Goal: Task Accomplishment & Management: Use online tool/utility

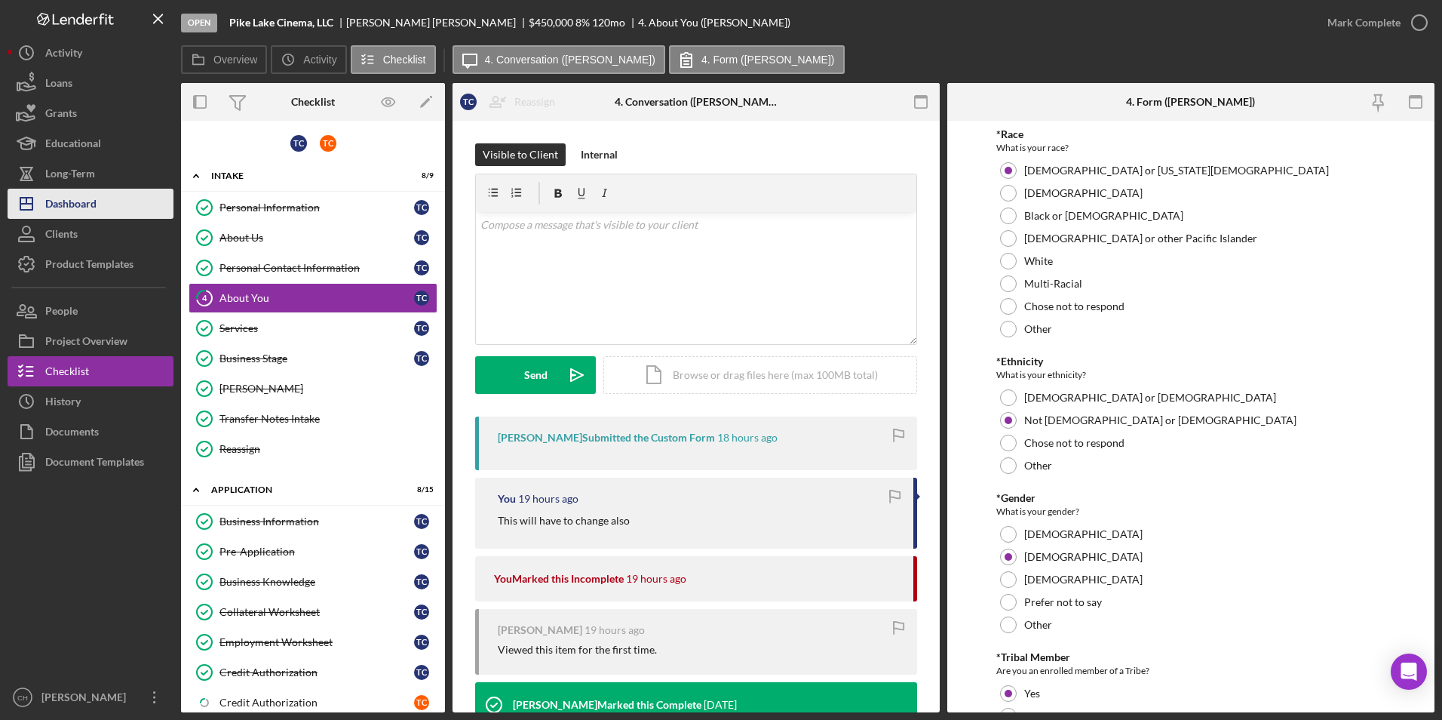
click at [104, 203] on button "Icon/Dashboard Dashboard" at bounding box center [91, 204] width 166 height 30
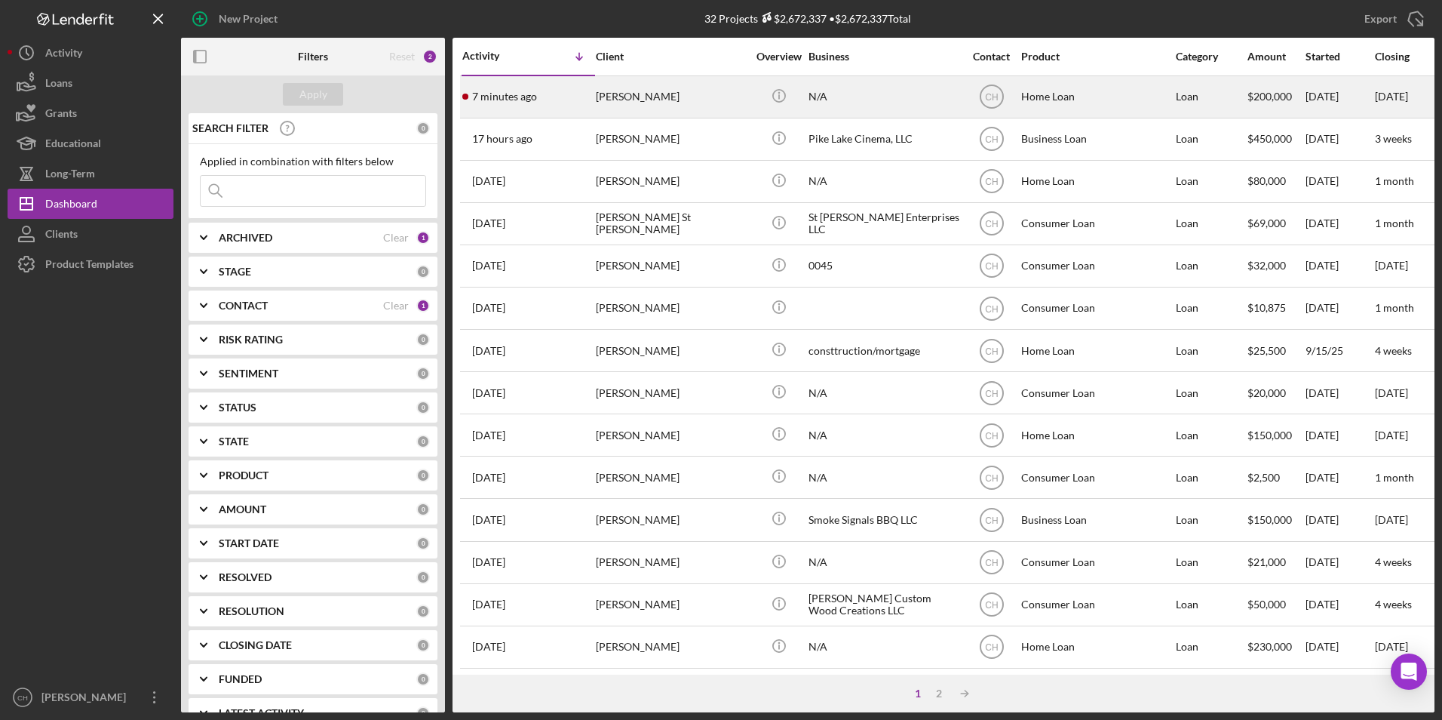
click at [652, 102] on div "[PERSON_NAME]" at bounding box center [671, 97] width 151 height 40
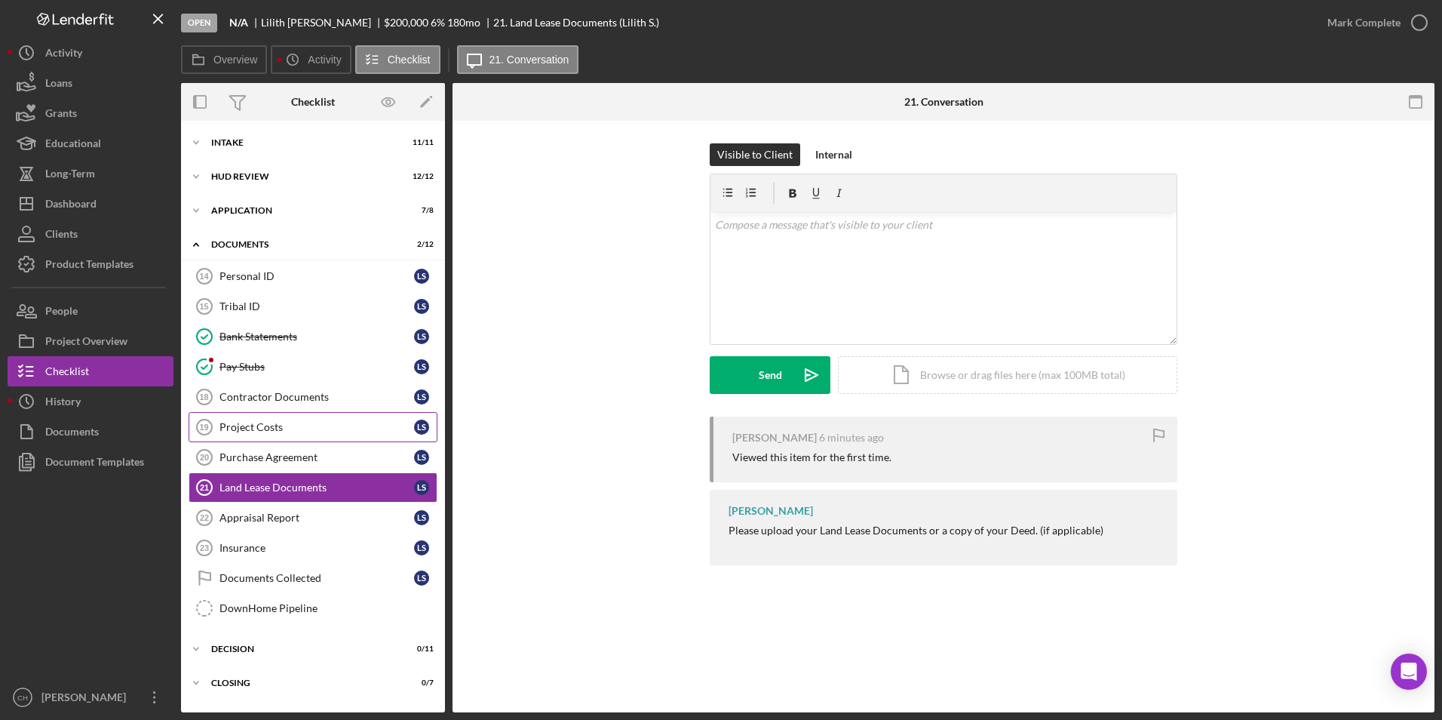
click at [285, 425] on div "Project Costs" at bounding box center [316, 427] width 195 height 12
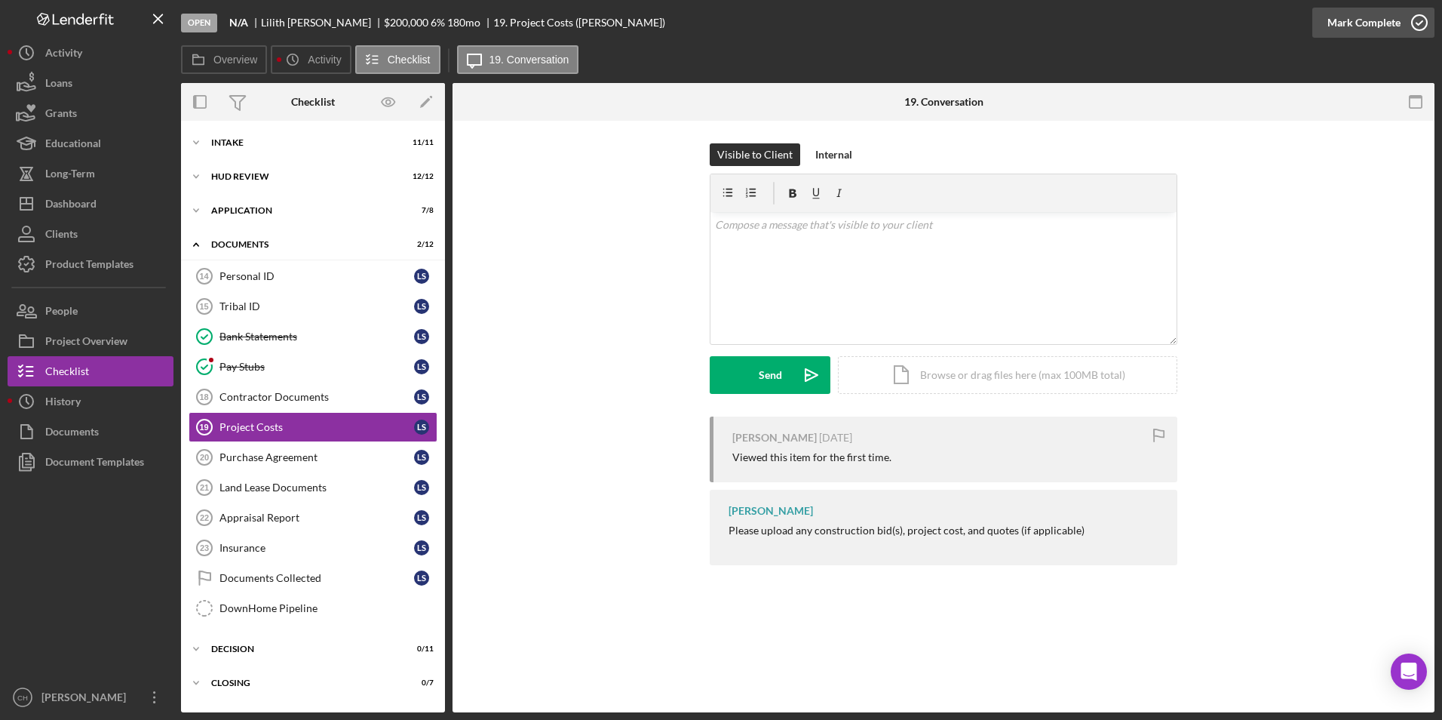
click at [1363, 20] on div "Mark Complete" at bounding box center [1363, 23] width 73 height 30
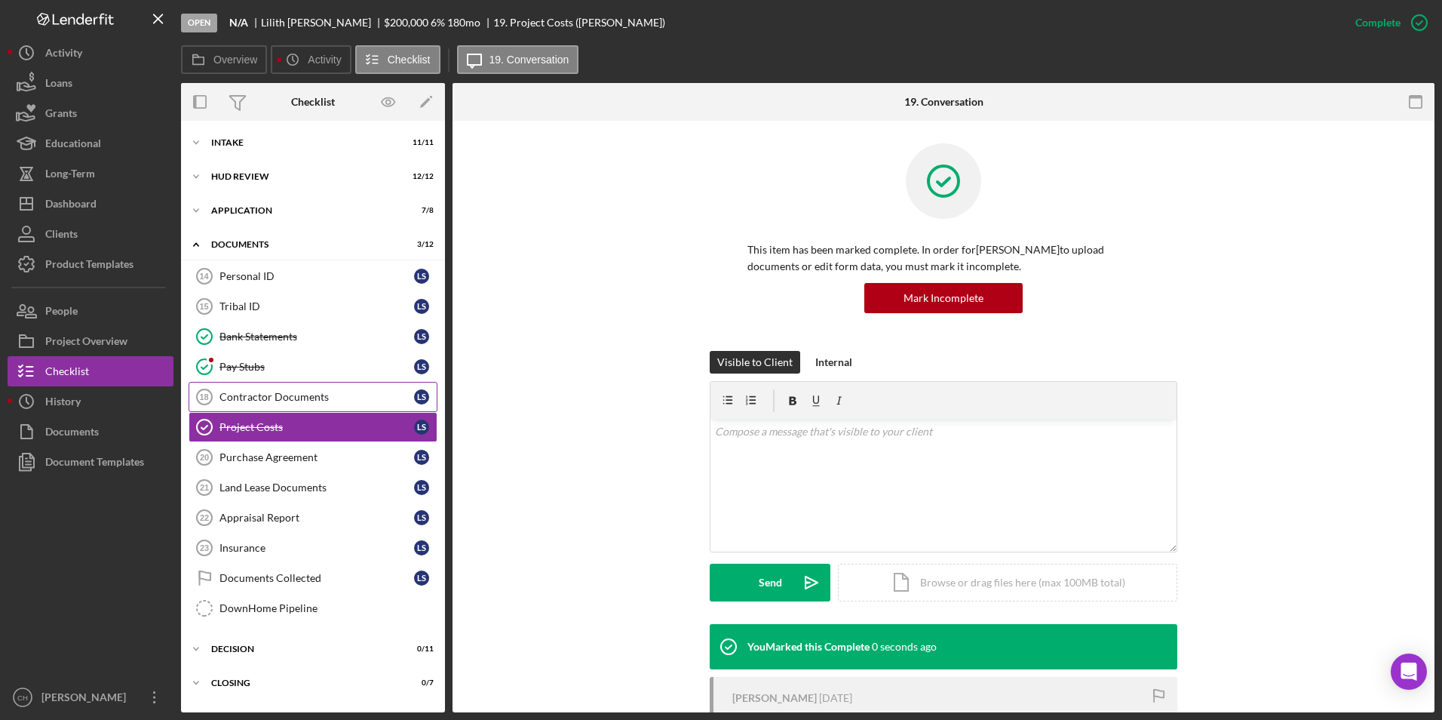
click at [308, 398] on div "Contractor Documents" at bounding box center [316, 397] width 195 height 12
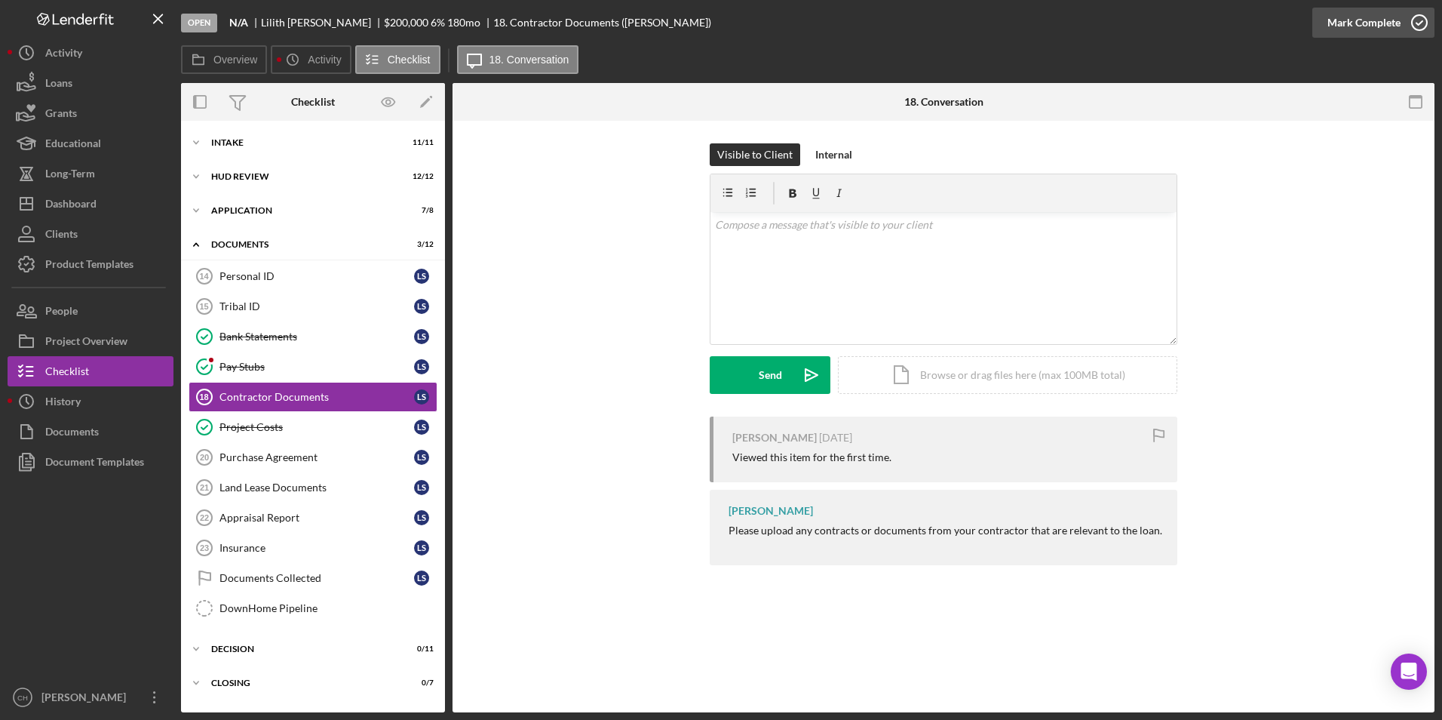
click at [1337, 27] on div "Mark Complete" at bounding box center [1363, 23] width 73 height 30
